Goal: Information Seeking & Learning: Learn about a topic

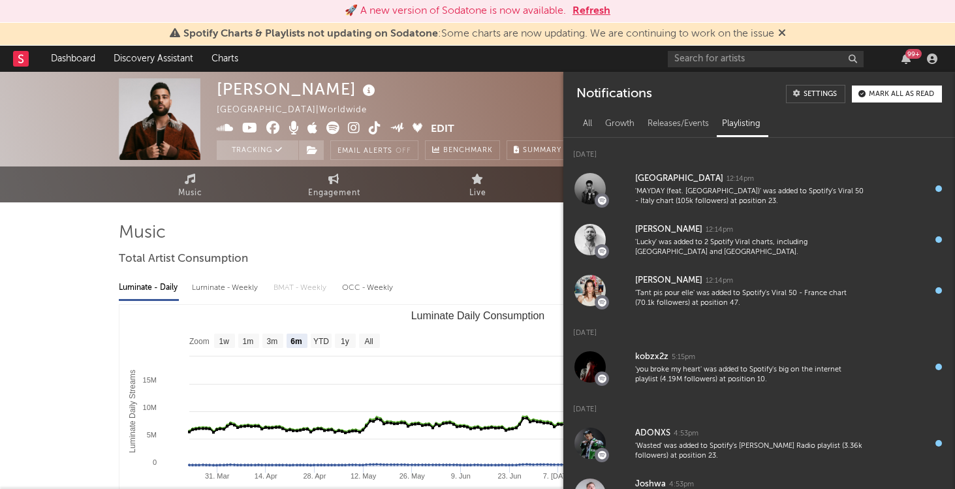
select select "6m"
click at [605, 9] on button "Refresh" at bounding box center [592, 11] width 38 height 16
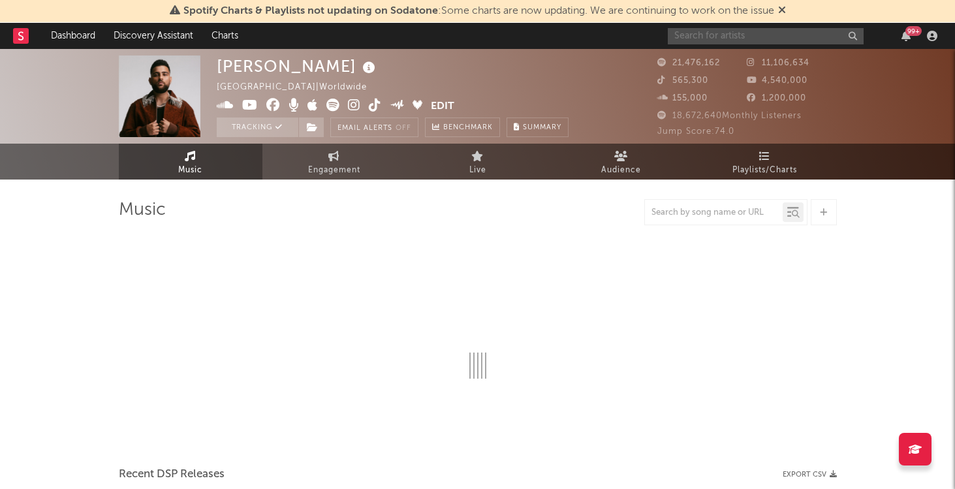
click at [782, 33] on input "text" at bounding box center [766, 36] width 196 height 16
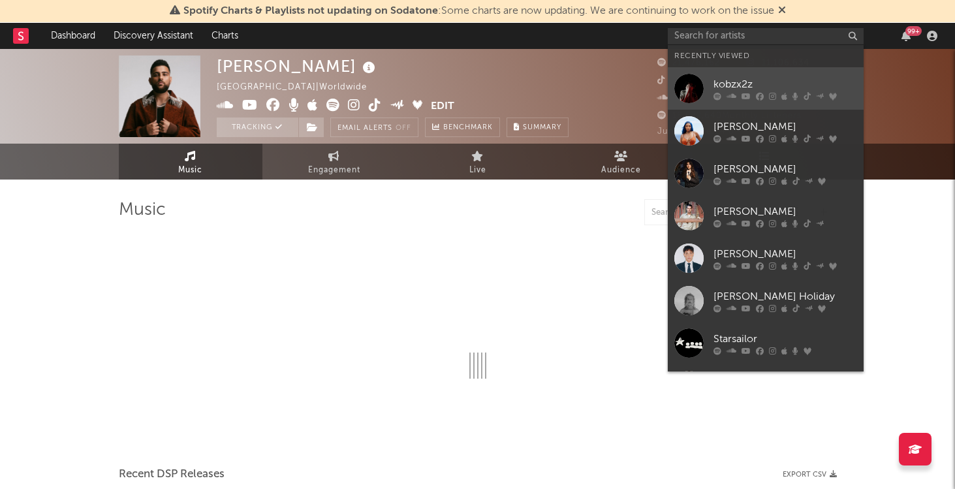
click at [749, 84] on div "kobzx2z" at bounding box center [786, 84] width 144 height 16
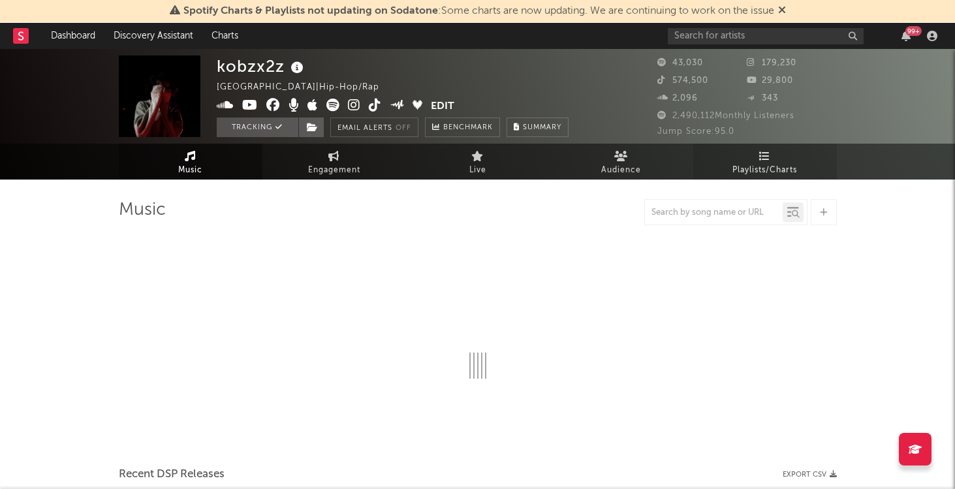
select select "6m"
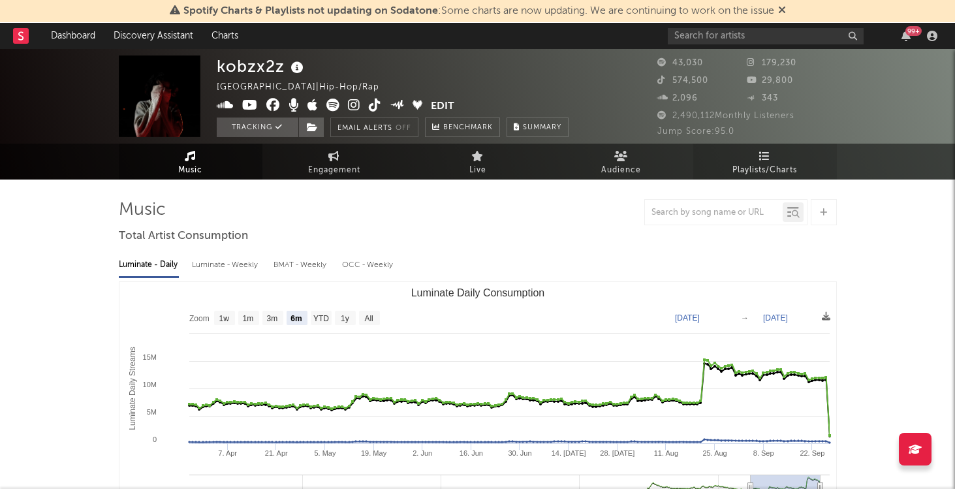
select select "6m"
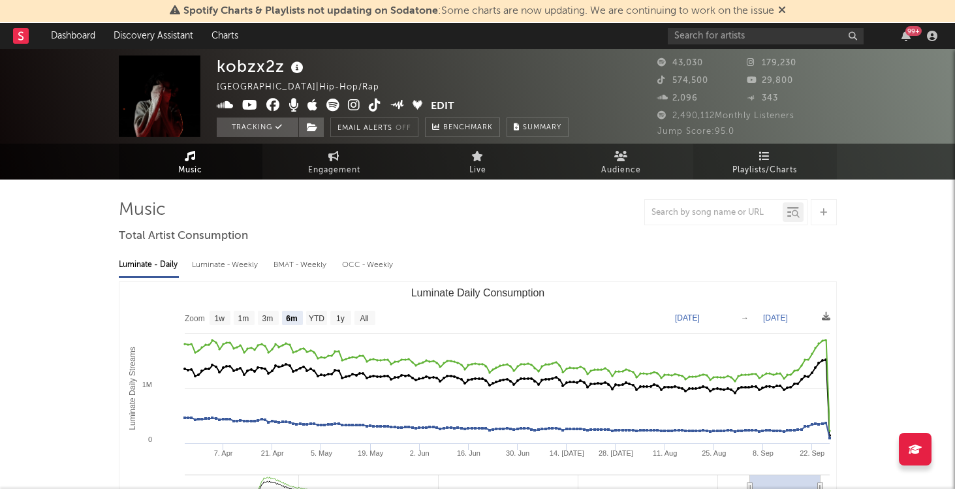
click at [777, 157] on link "Playlists/Charts" at bounding box center [765, 162] width 144 height 36
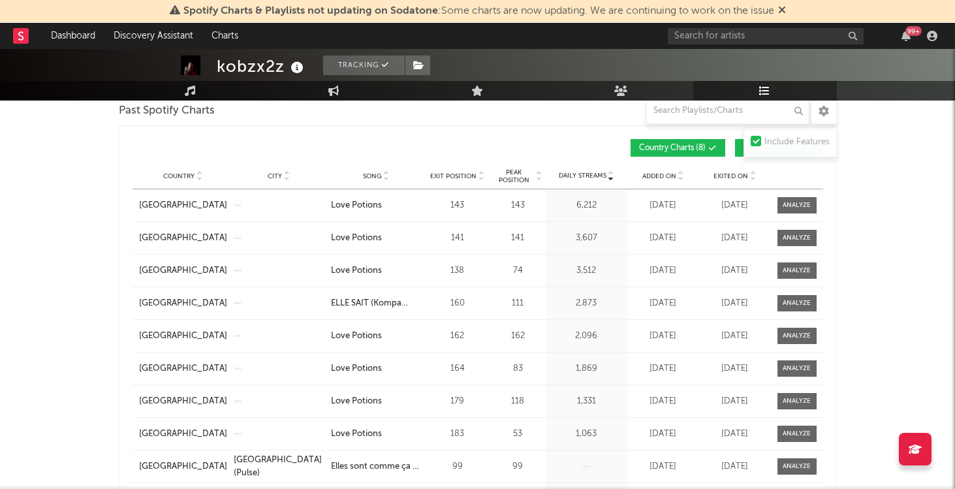
scroll to position [669, 0]
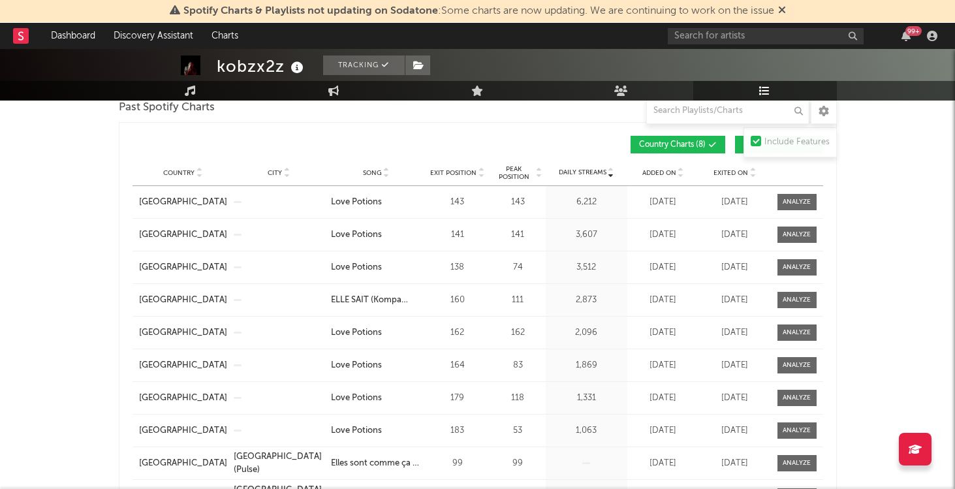
click at [649, 170] on span "Added On" at bounding box center [660, 173] width 34 height 8
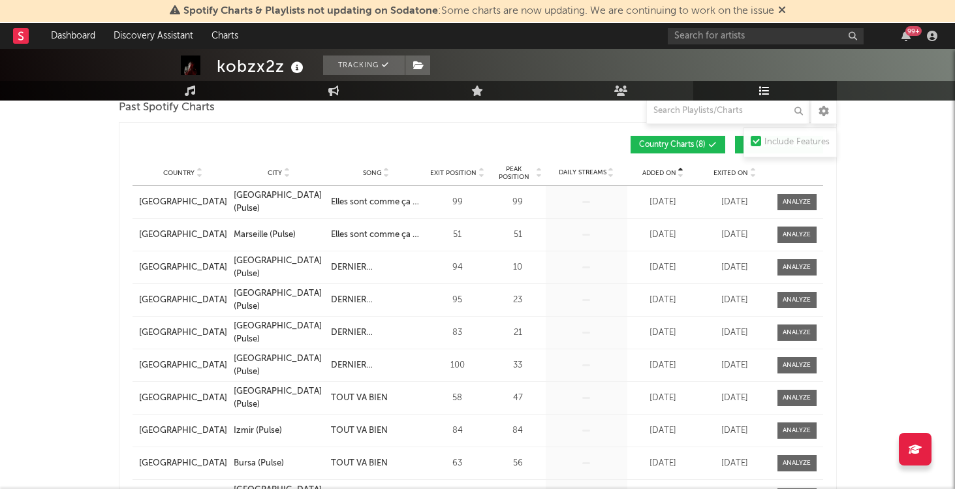
click at [649, 170] on span "Added On" at bounding box center [660, 173] width 34 height 8
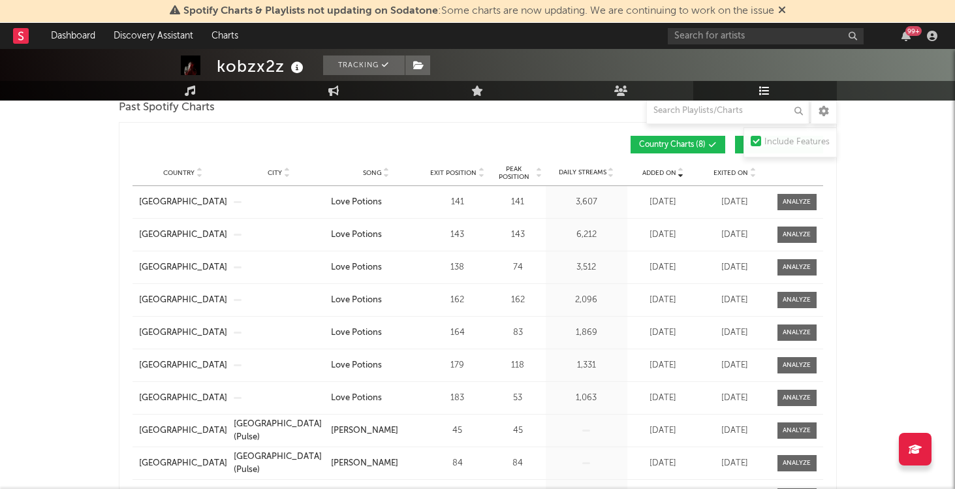
click at [649, 170] on span "Added On" at bounding box center [660, 173] width 34 height 8
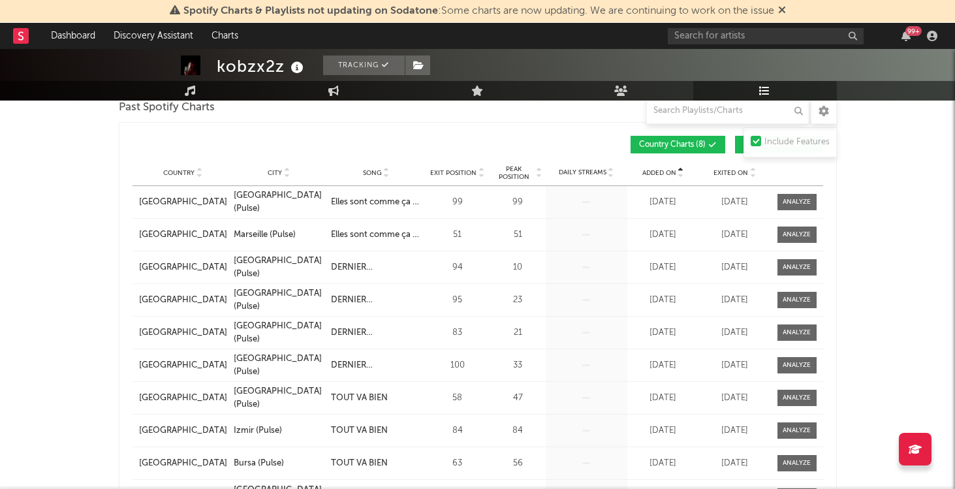
click at [649, 170] on span "Added On" at bounding box center [660, 173] width 34 height 8
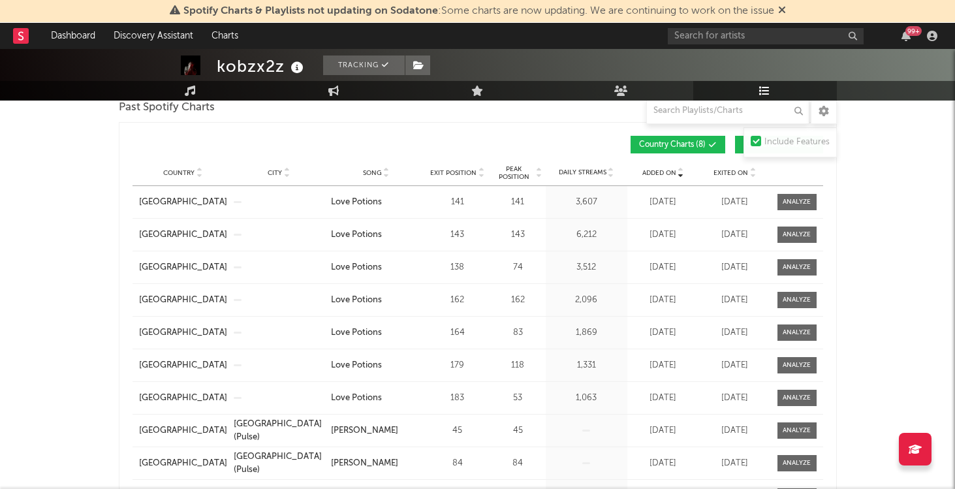
click at [649, 170] on span "Added On" at bounding box center [660, 173] width 34 height 8
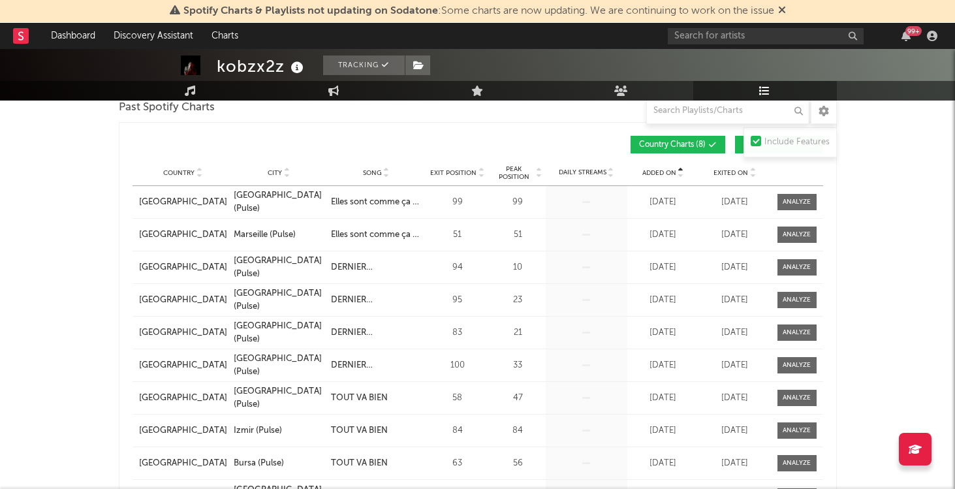
click at [649, 170] on span "Added On" at bounding box center [660, 173] width 34 height 8
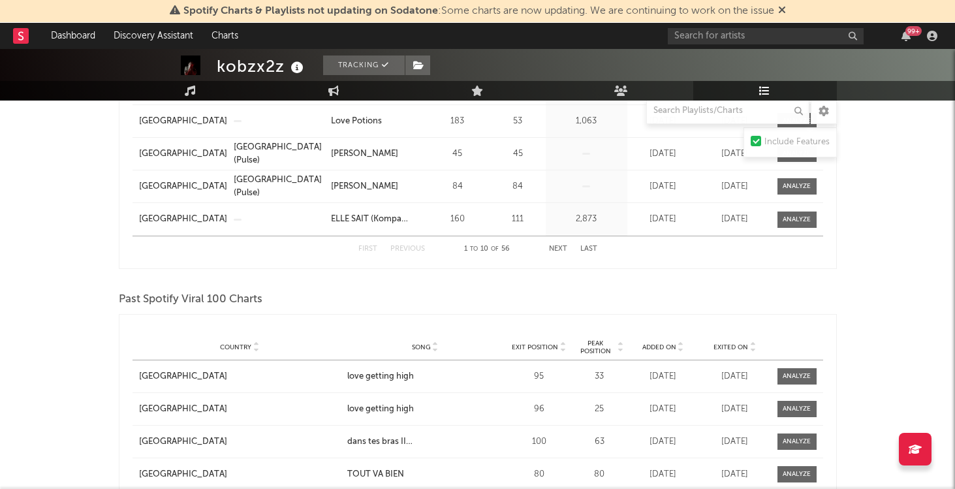
scroll to position [1006, 0]
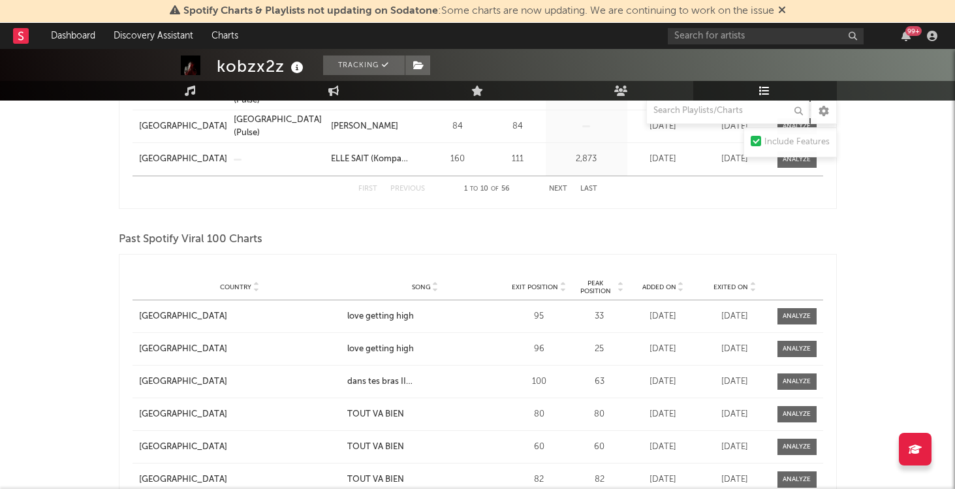
click at [669, 285] on span "Added On" at bounding box center [660, 287] width 34 height 8
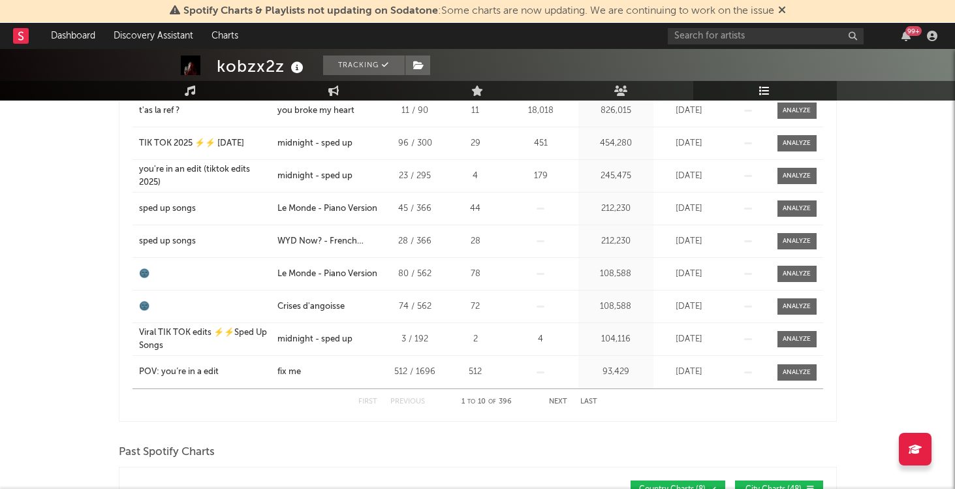
scroll to position [0, 0]
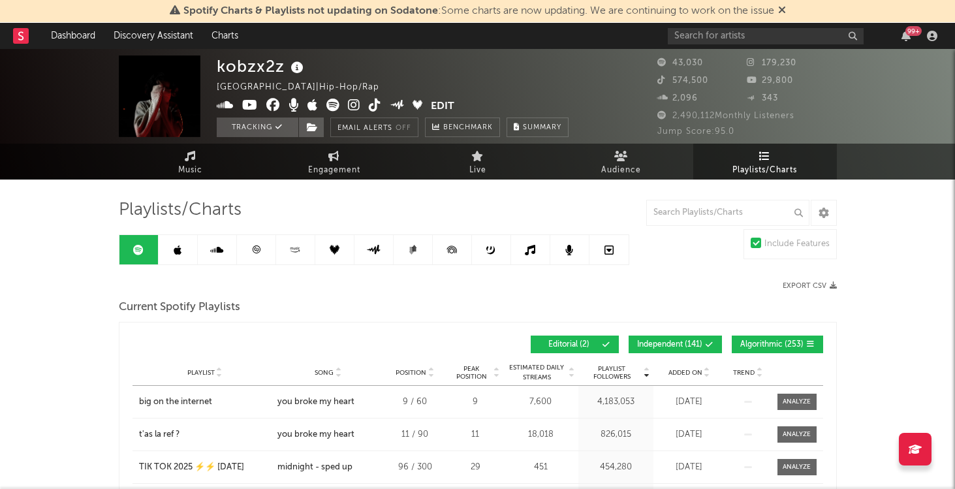
click at [176, 246] on icon at bounding box center [178, 250] width 8 height 10
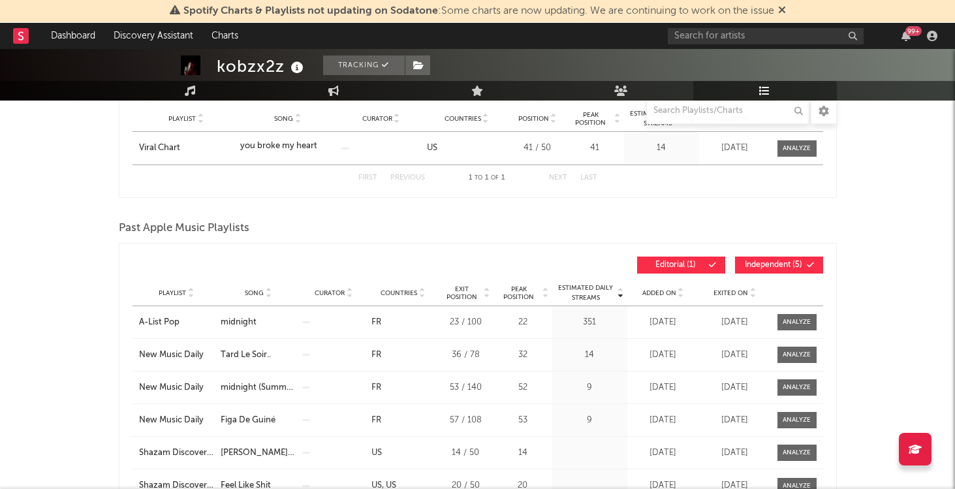
scroll to position [258, 0]
